Goal: Task Accomplishment & Management: Manage account settings

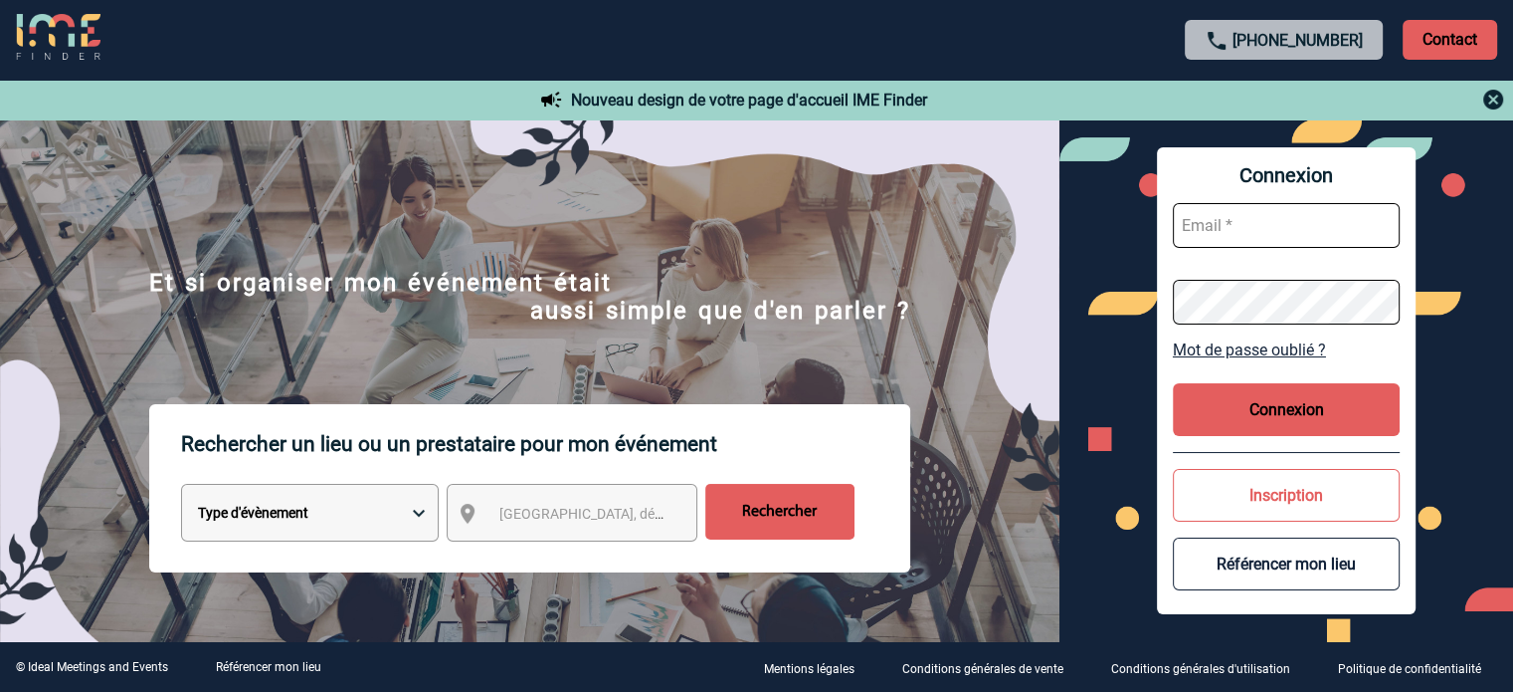
type input "jjandaux@ime-groupe.com"
click at [1282, 388] on button "Connexion" at bounding box center [1286, 409] width 227 height 53
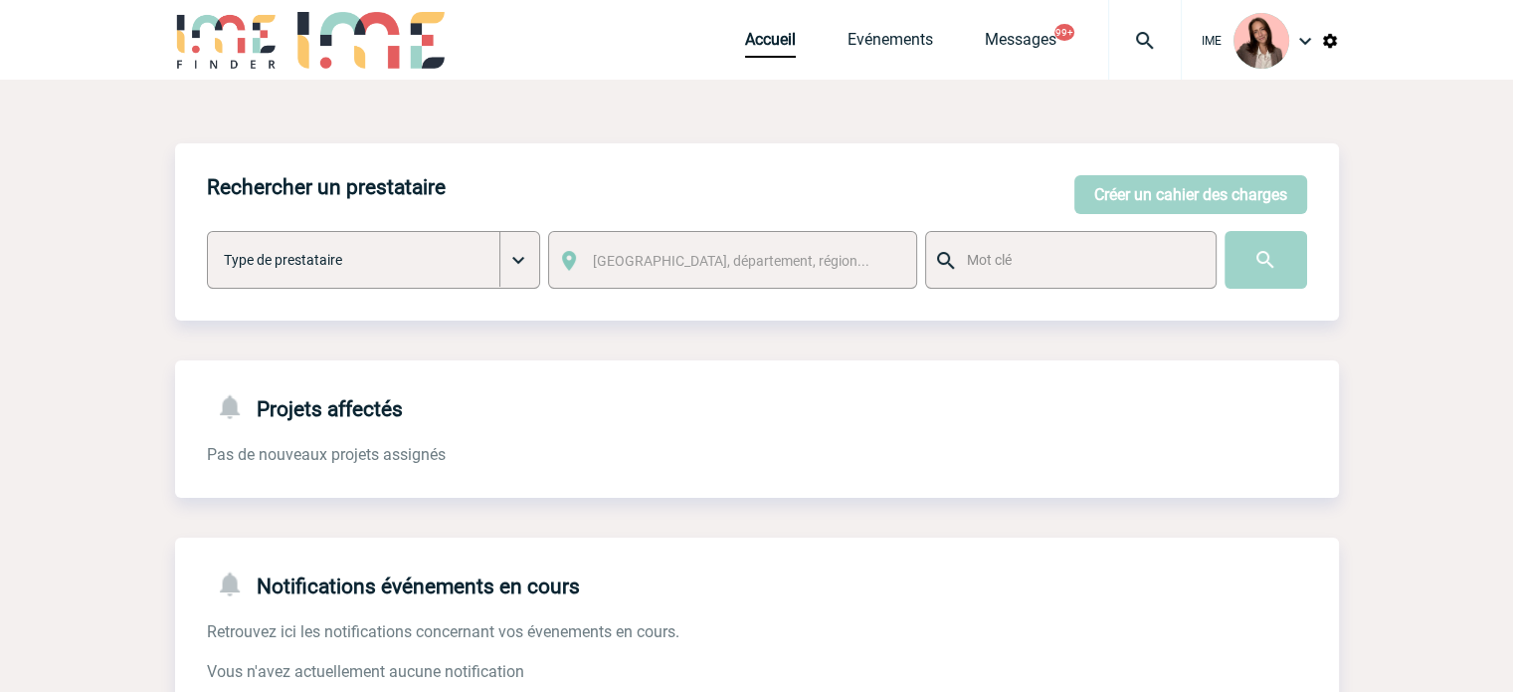
click at [1143, 29] on img at bounding box center [1145, 41] width 72 height 24
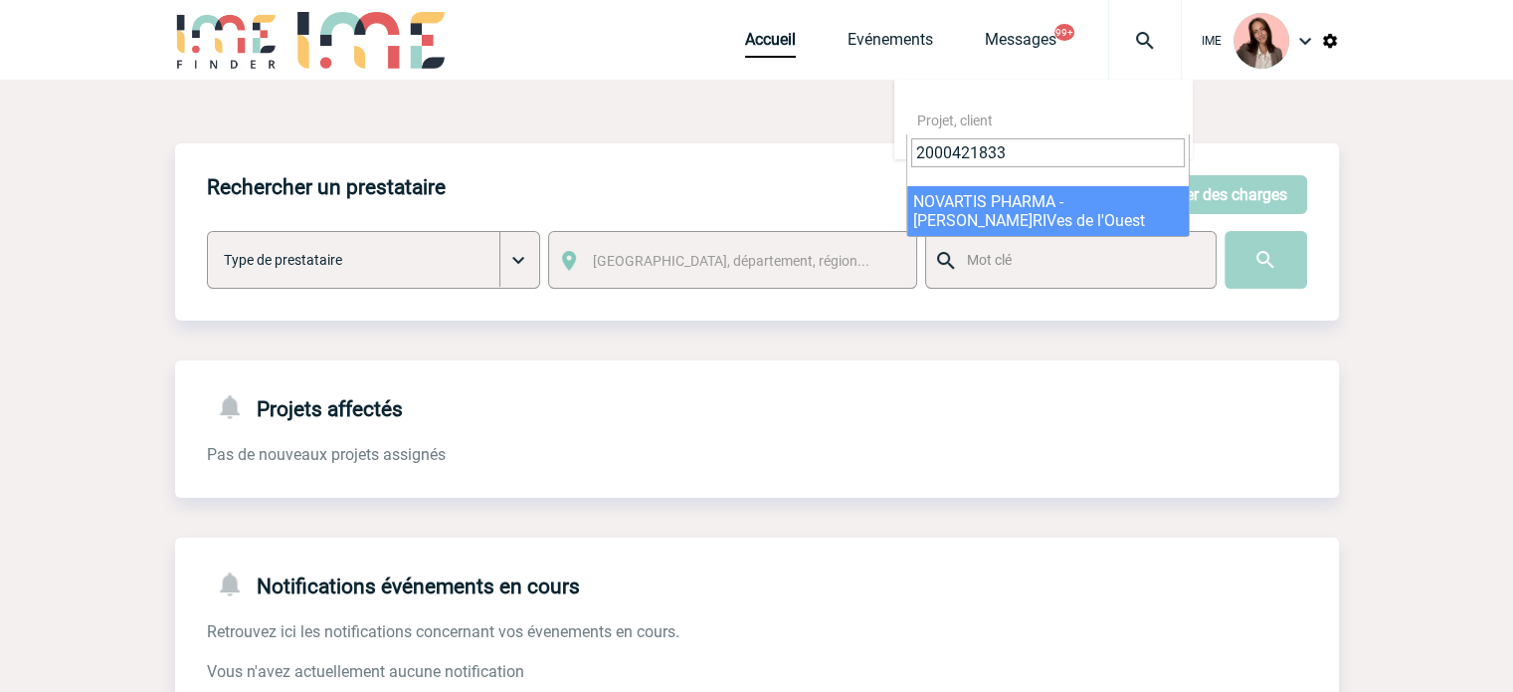
type input "2000421833"
select select "21334"
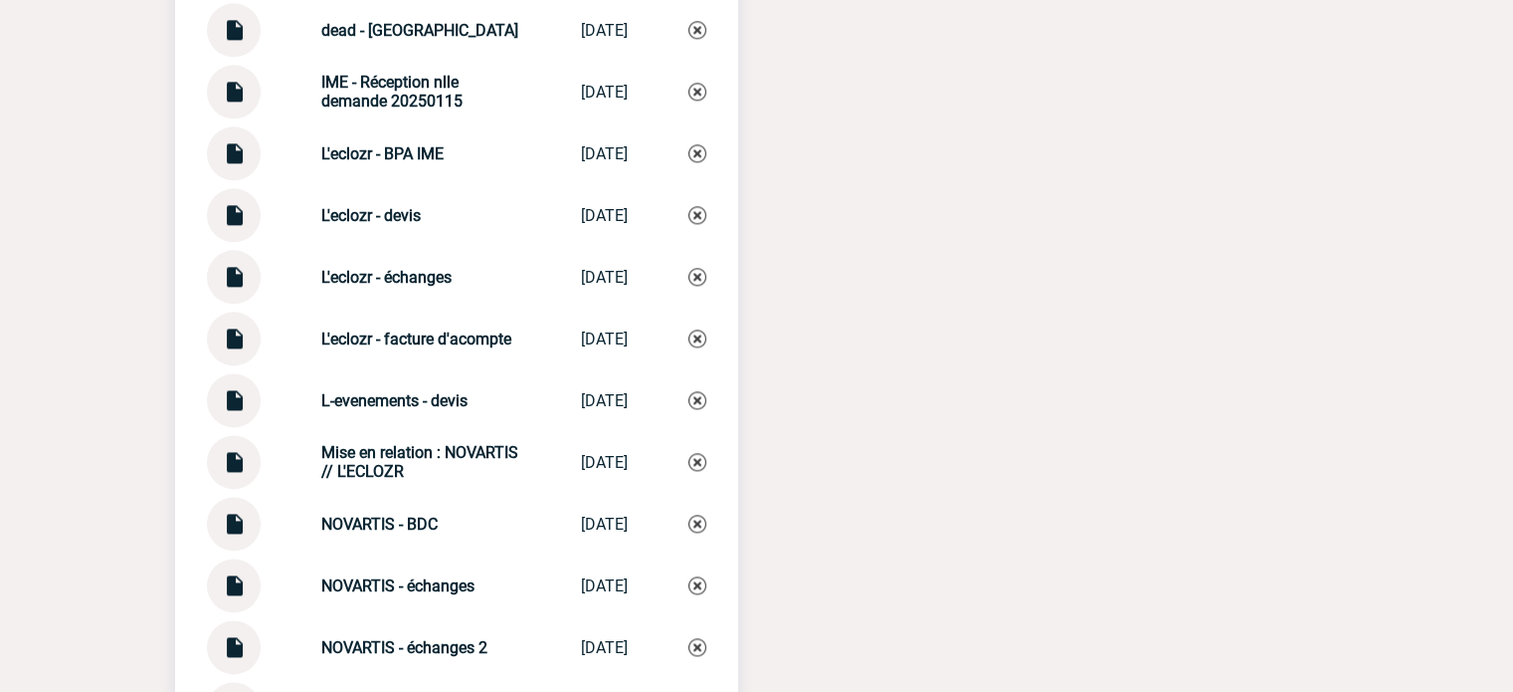
scroll to position [2587, 0]
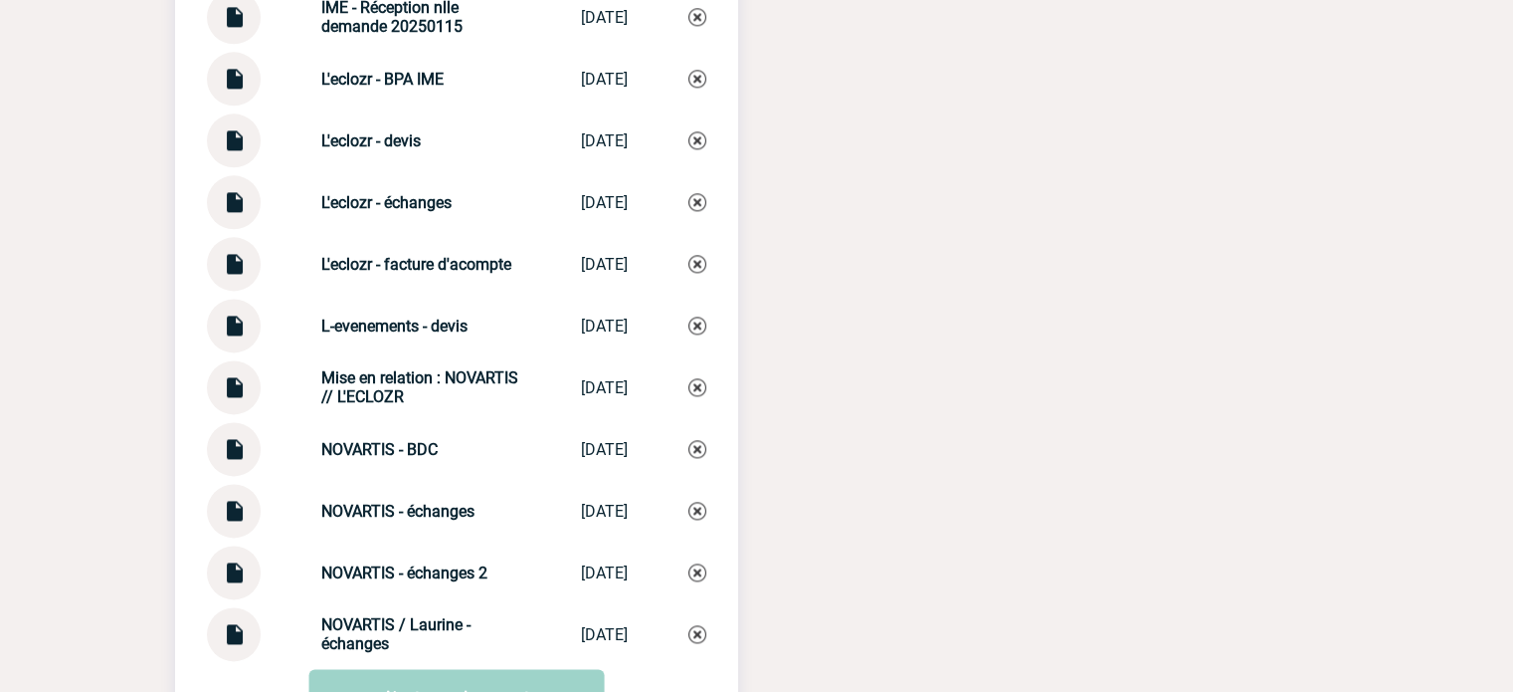
click at [240, 584] on img at bounding box center [234, 564] width 26 height 39
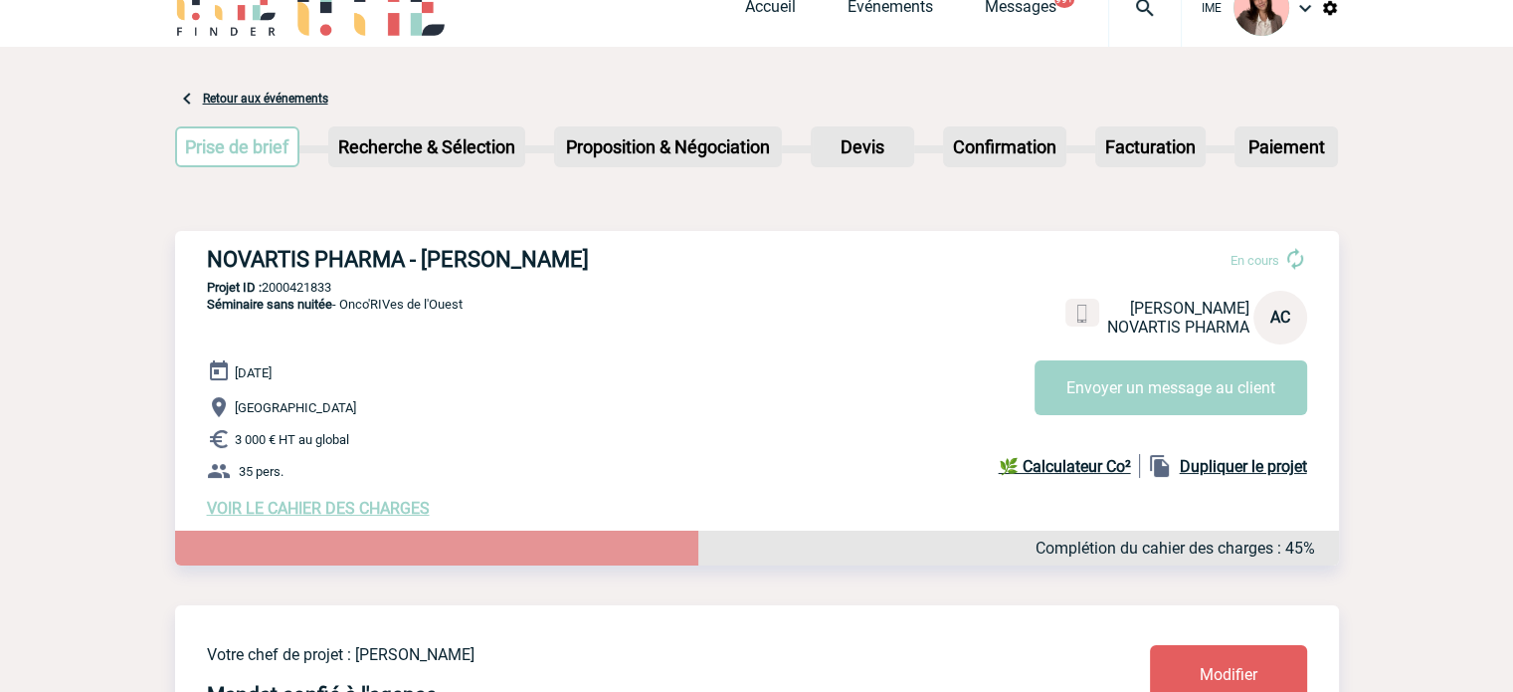
scroll to position [0, 0]
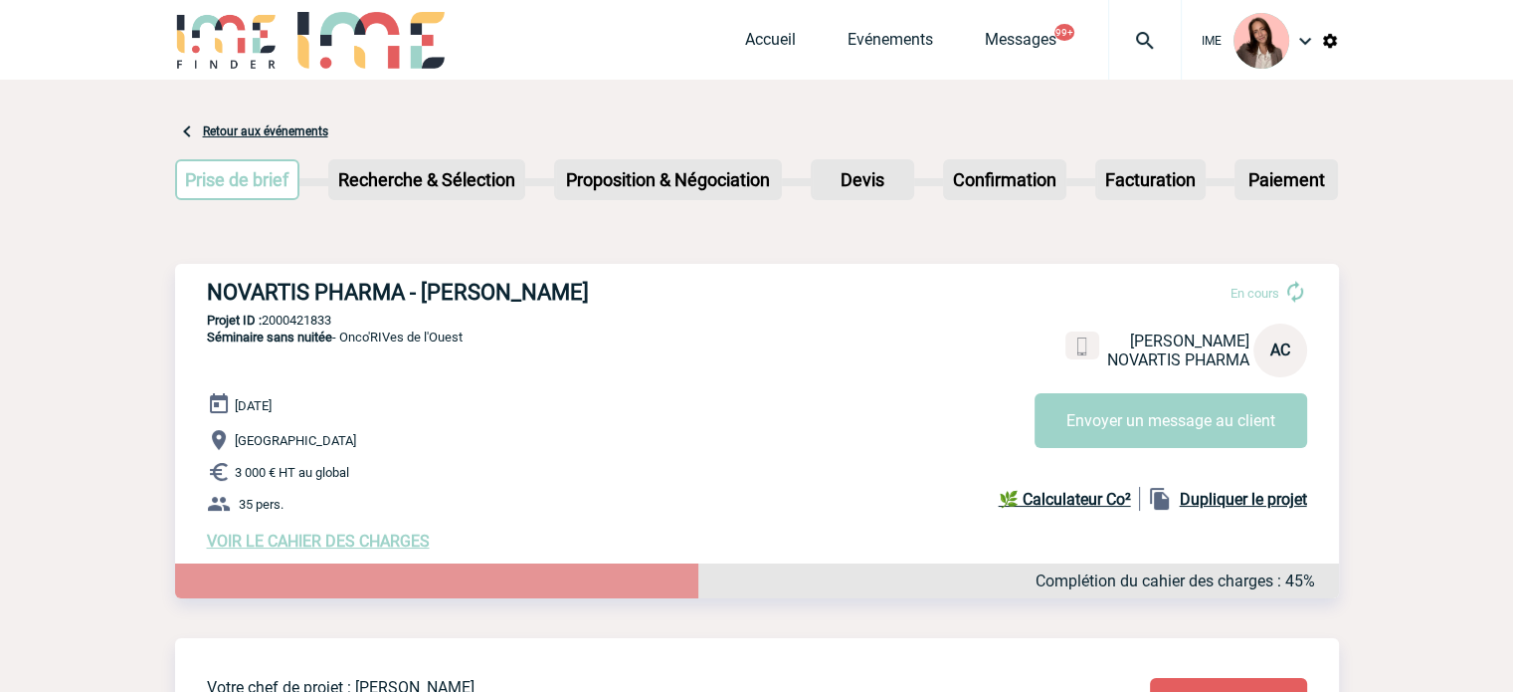
click at [327, 323] on p "Projet ID : 2000421833" at bounding box center [757, 319] width 1164 height 15
copy p "2000421833"
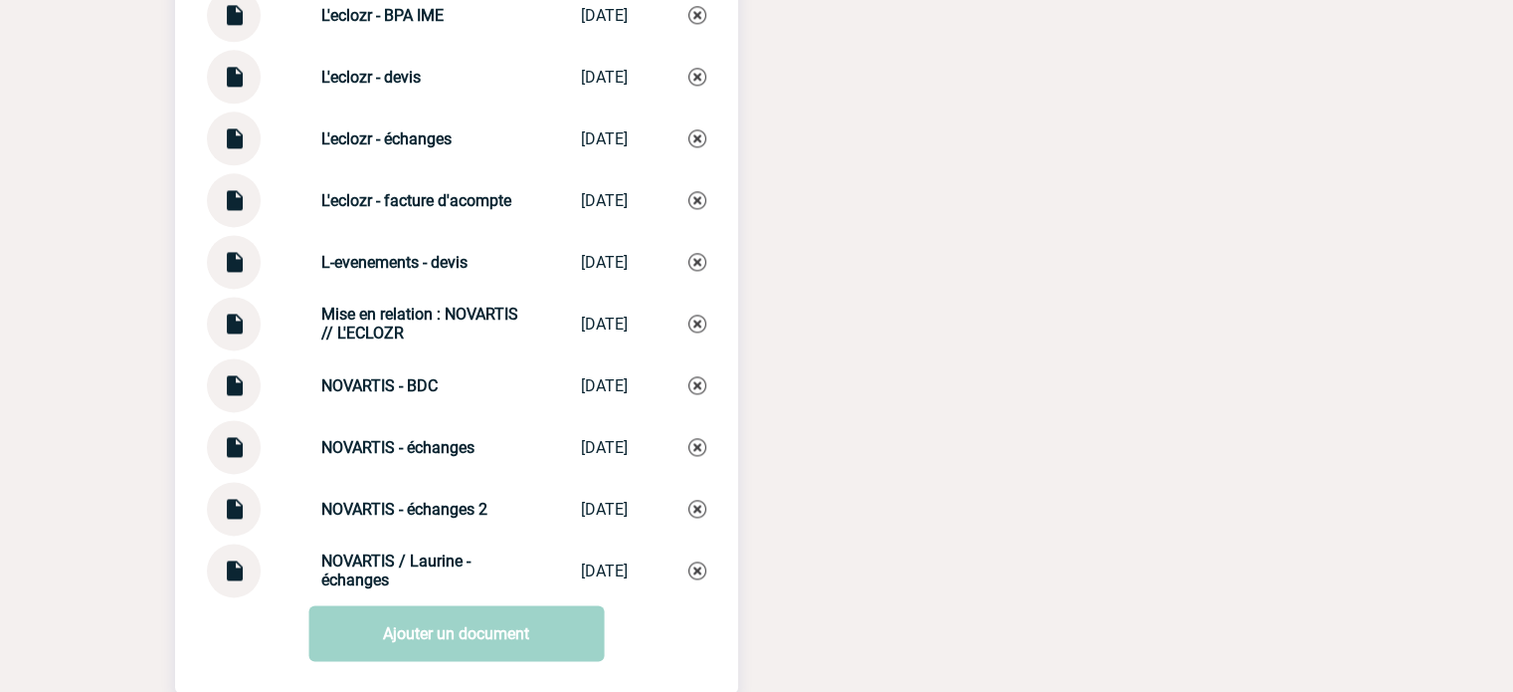
scroll to position [2845, 0]
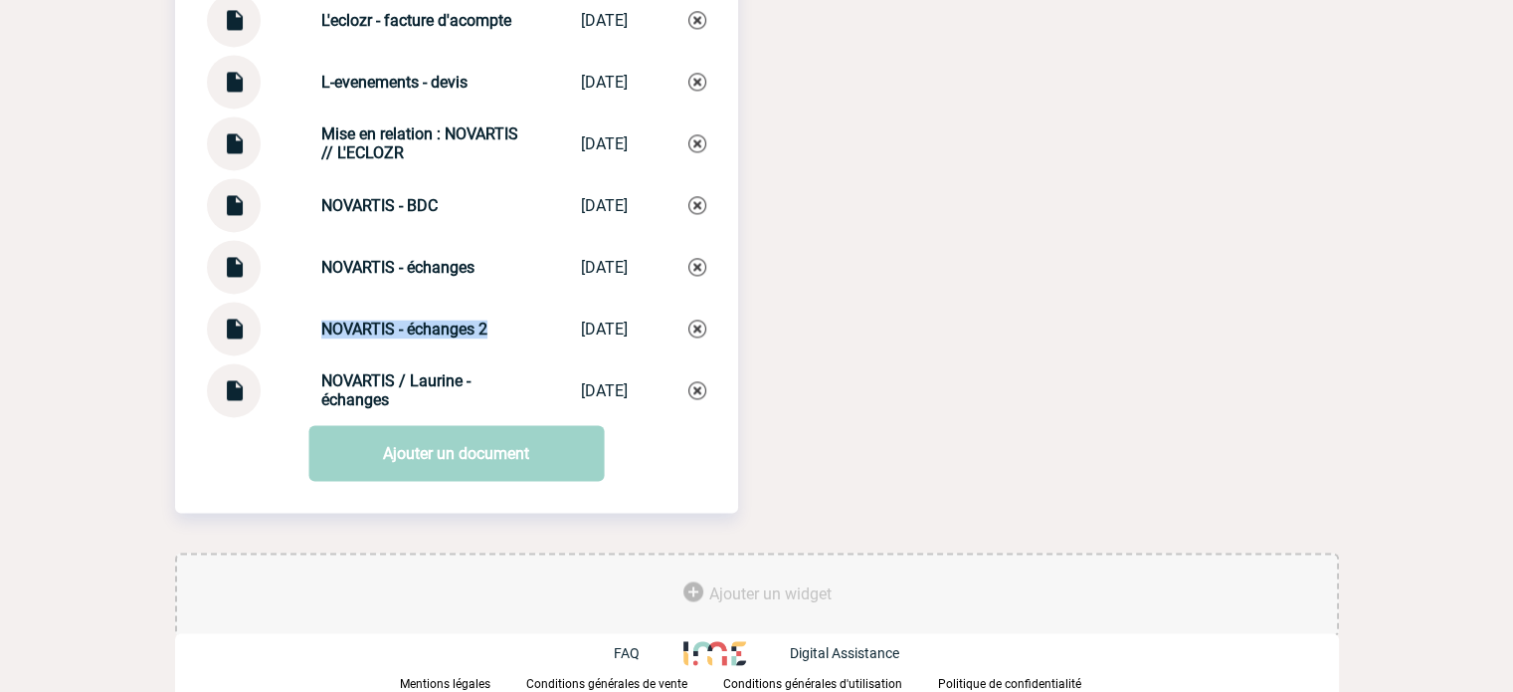
drag, startPoint x: 298, startPoint y: 339, endPoint x: 511, endPoint y: 332, distance: 214.0
click at [511, 332] on div "NOVARTIS - échanges 2 NOVARTIS - éch... 05/08/2025" at bounding box center [456, 328] width 499 height 54
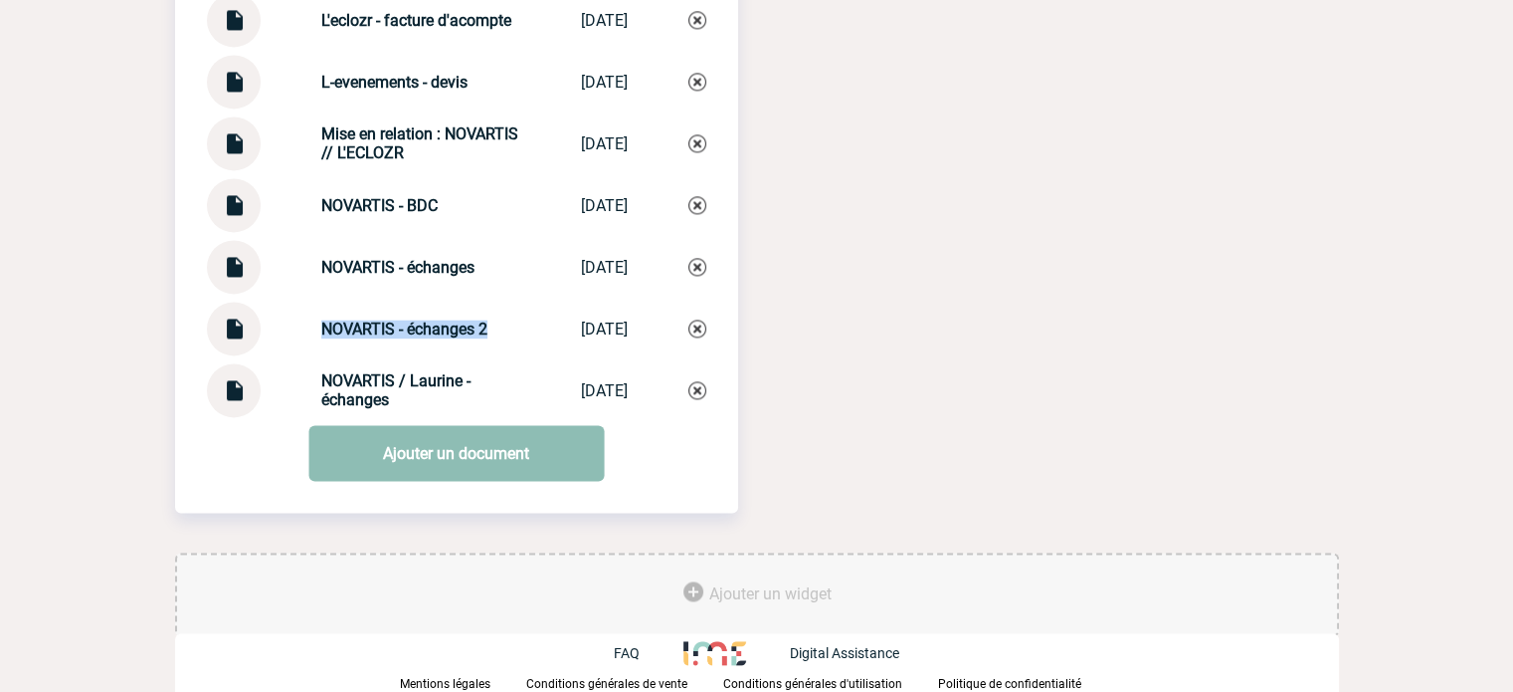
copy strong "NOVARTIS - échanges 2"
click at [511, 461] on link "Ajouter un document" at bounding box center [456, 453] width 296 height 56
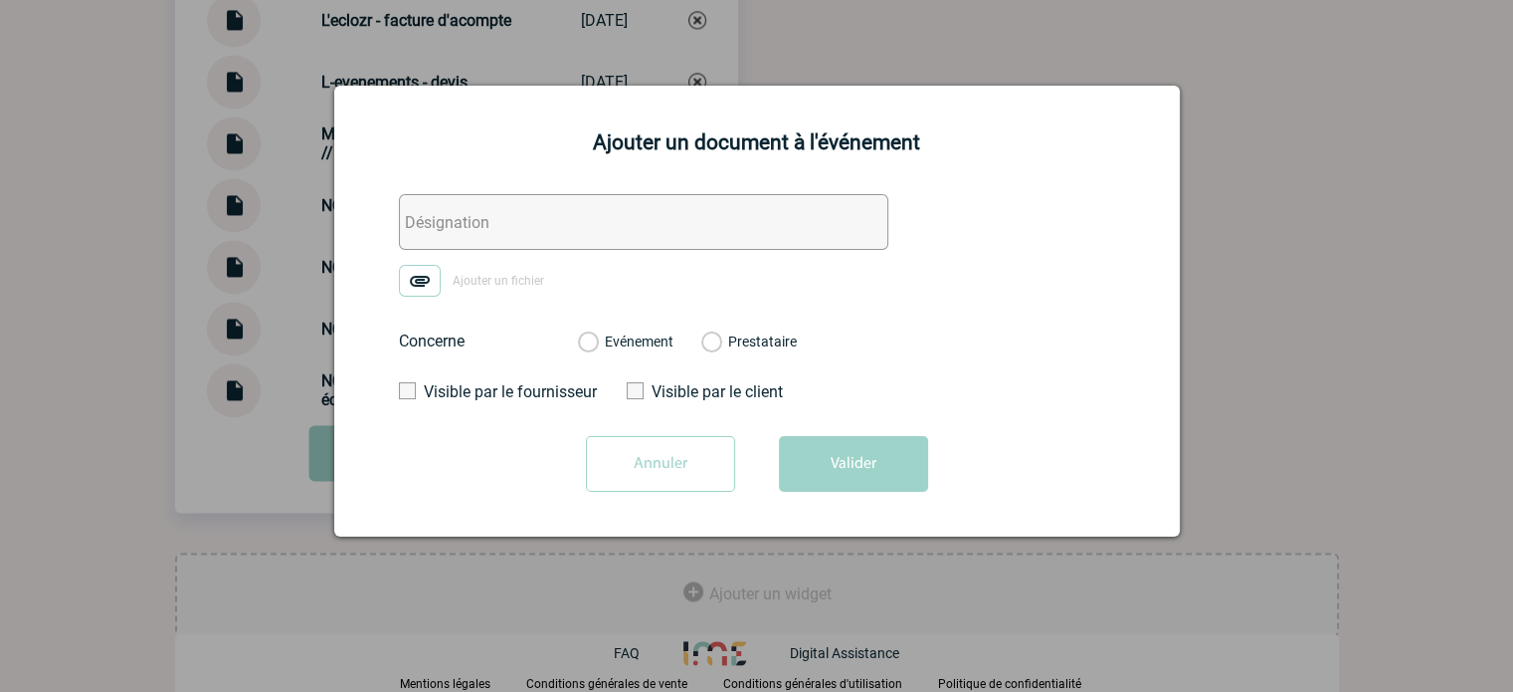
click at [455, 210] on input "text" at bounding box center [644, 222] width 490 height 56
paste input "NOVARTIS - échanges 2"
drag, startPoint x: 580, startPoint y: 231, endPoint x: 564, endPoint y: 230, distance: 16.0
click at [564, 230] on input "NOVARTIS - échanges 2" at bounding box center [644, 222] width 490 height 56
type input "NOVARTIS - échanges 3"
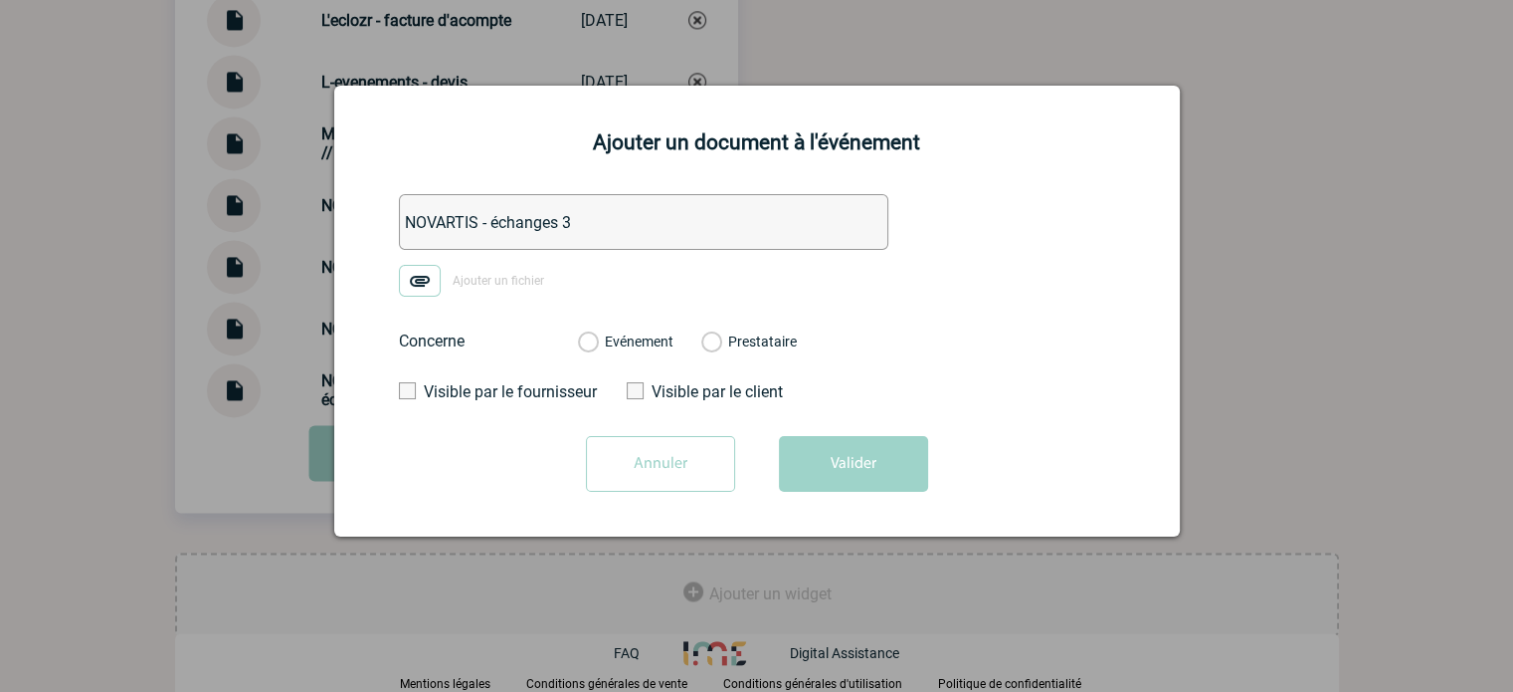
click at [414, 288] on img at bounding box center [420, 281] width 42 height 32
click at [0, 0] on input "Ajouter un fichier" at bounding box center [0, 0] width 0 height 0
click at [651, 330] on div "Evénement Prestataire" at bounding box center [687, 341] width 251 height 52
click at [597, 347] on label "Evénement" at bounding box center [587, 342] width 19 height 18
click at [0, 0] on input "Evénement" at bounding box center [0, 0] width 0 height 0
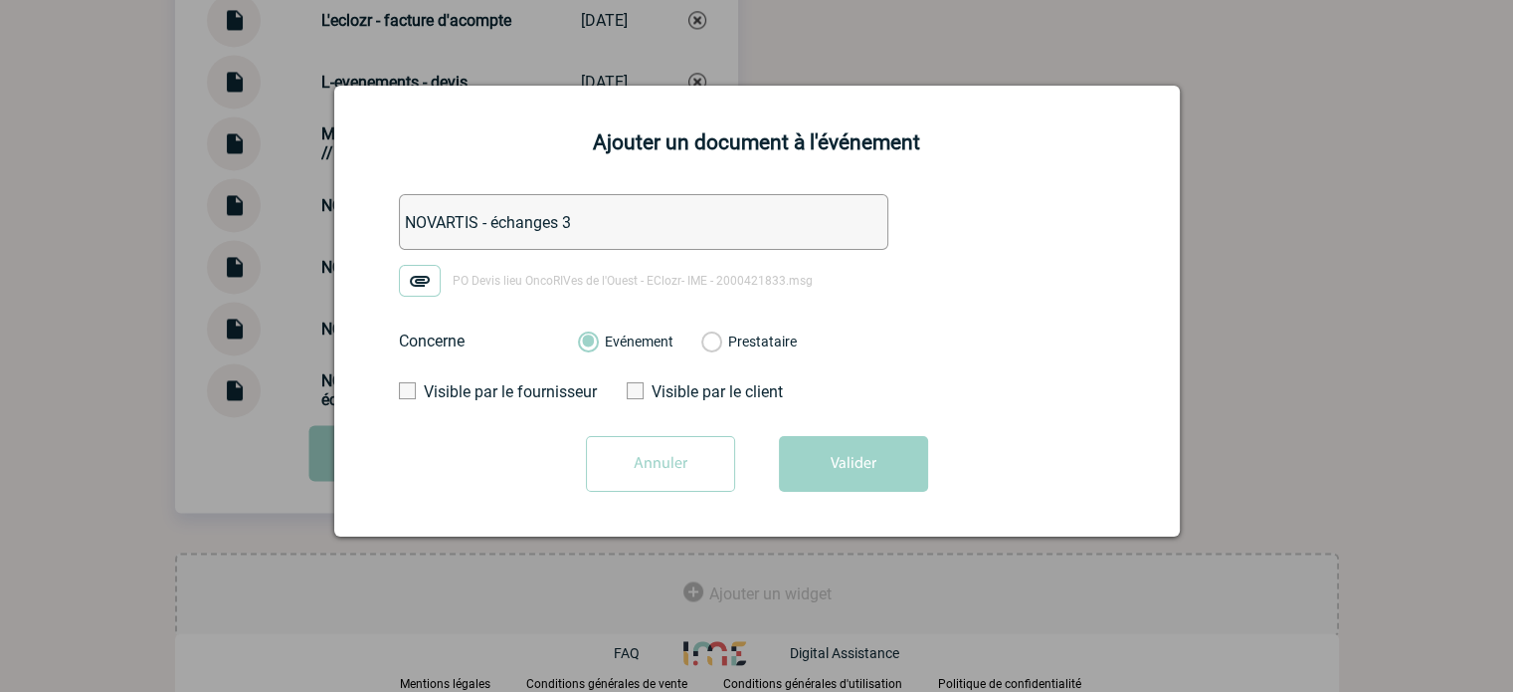
click at [851, 448] on button "Valider" at bounding box center [853, 464] width 149 height 56
